Goal: Transaction & Acquisition: Purchase product/service

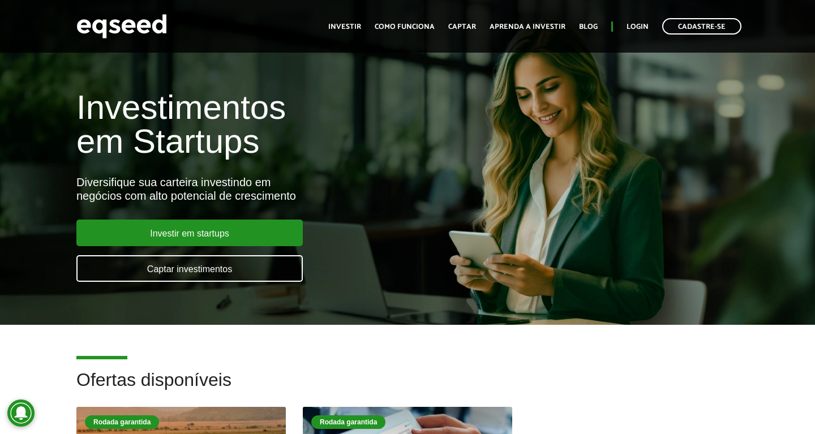
scroll to position [346, 0]
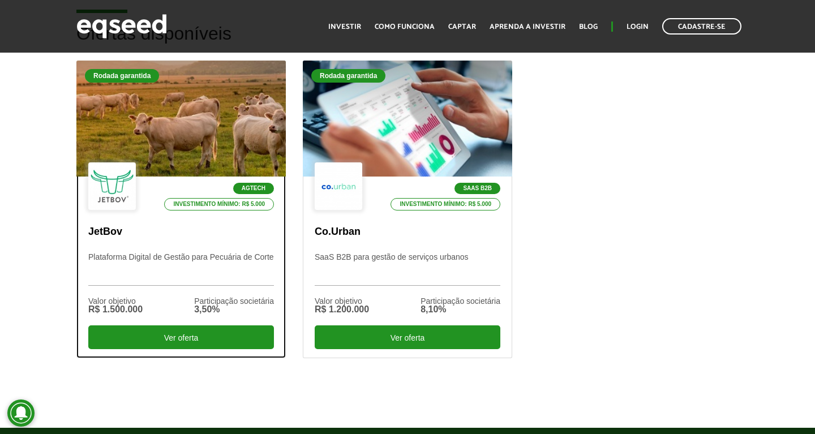
click at [151, 128] on div at bounding box center [180, 119] width 209 height 116
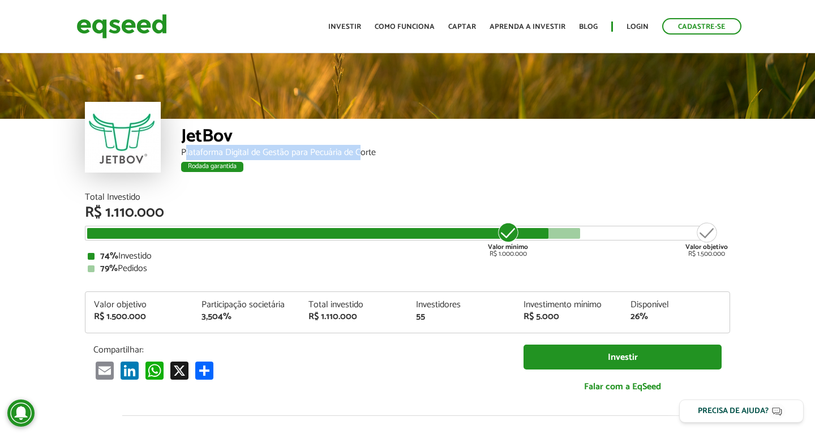
drag, startPoint x: 187, startPoint y: 153, endPoint x: 359, endPoint y: 149, distance: 172.0
click at [359, 149] on div "Plataforma Digital de Gestão para Pecuária de Corte" at bounding box center [455, 152] width 549 height 9
click at [370, 154] on div "Plataforma Digital de Gestão para Pecuária de Corte" at bounding box center [455, 152] width 549 height 9
drag, startPoint x: 188, startPoint y: 166, endPoint x: 278, endPoint y: 170, distance: 89.5
click at [243, 166] on div "Rodada garantida" at bounding box center [212, 167] width 62 height 10
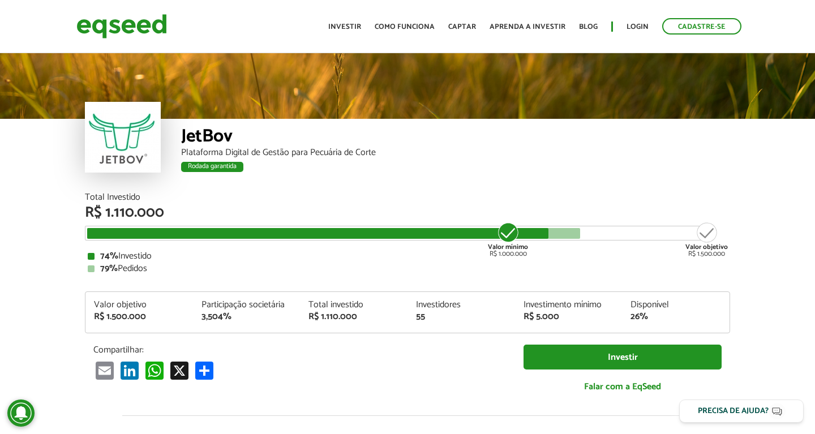
click at [311, 173] on div "Rodada garantida" at bounding box center [455, 168] width 549 height 15
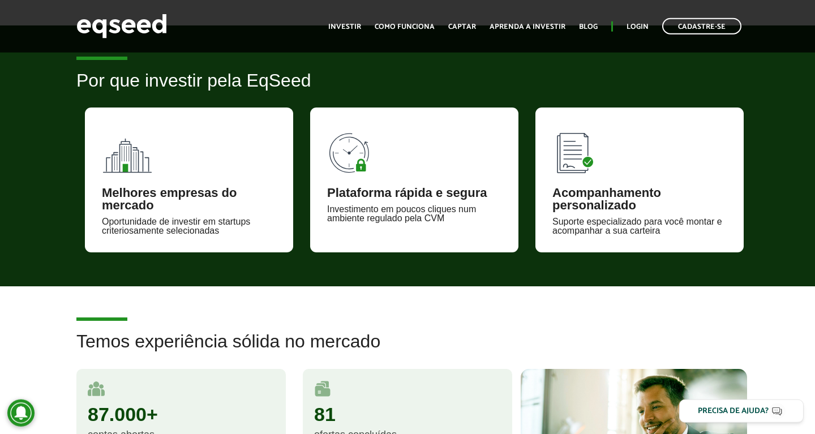
scroll to position [750, 0]
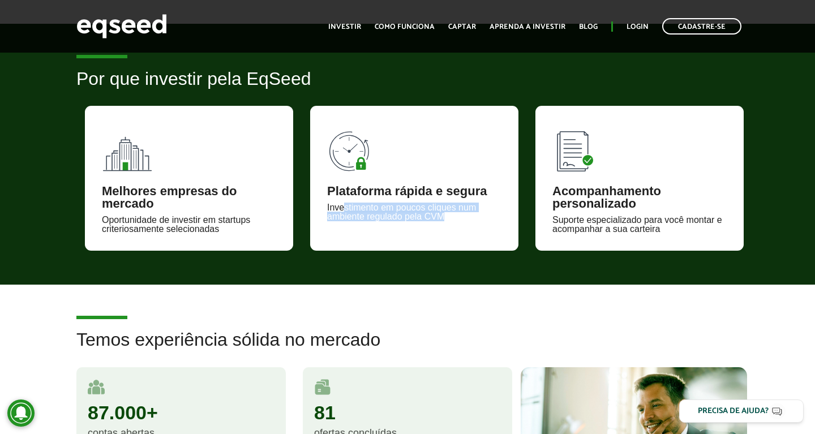
drag, startPoint x: 342, startPoint y: 206, endPoint x: 464, endPoint y: 224, distance: 124.1
click at [464, 224] on div "Plataforma rápida e segura Investimento em poucos cliques num ambiente regulado…" at bounding box center [414, 178] width 208 height 145
click at [612, 216] on div "Suporte especializado para você montar e acompanhar a sua carteira" at bounding box center [639, 225] width 174 height 18
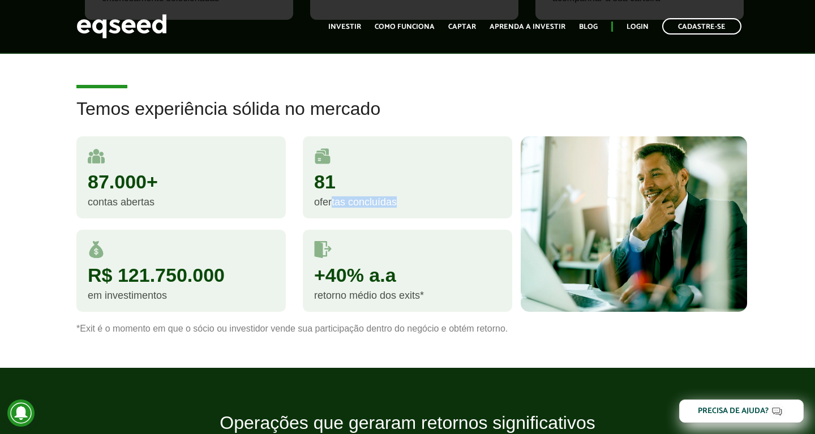
drag, startPoint x: 330, startPoint y: 201, endPoint x: 398, endPoint y: 201, distance: 67.9
click at [398, 201] on div "ofertas concluídas" at bounding box center [407, 202] width 187 height 10
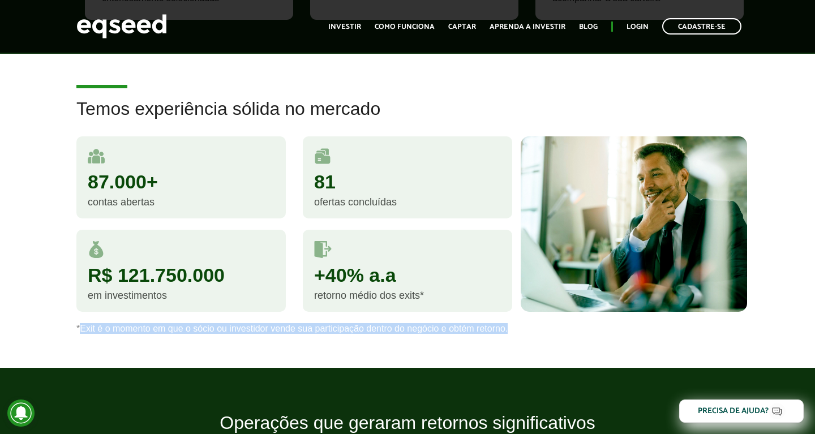
drag, startPoint x: 80, startPoint y: 328, endPoint x: 526, endPoint y: 324, distance: 446.4
click at [522, 324] on p "*Exit é o momento em que o sócio ou investidor vende sua participação dentro do…" at bounding box center [407, 328] width 662 height 11
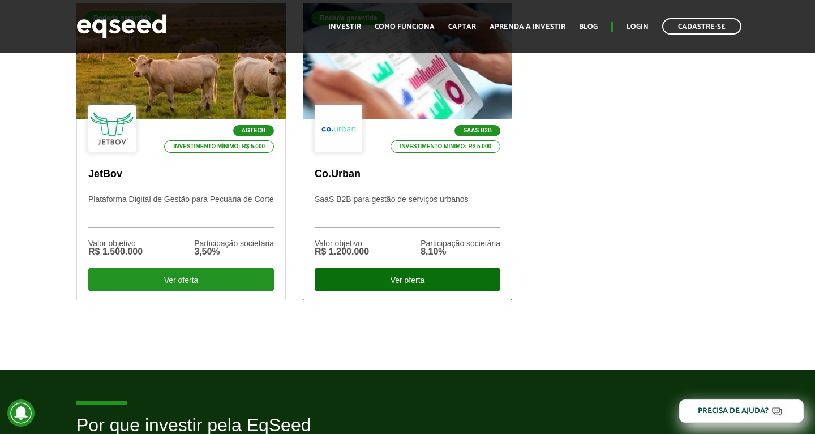
scroll to position [0, 0]
